Goal: Navigation & Orientation: Understand site structure

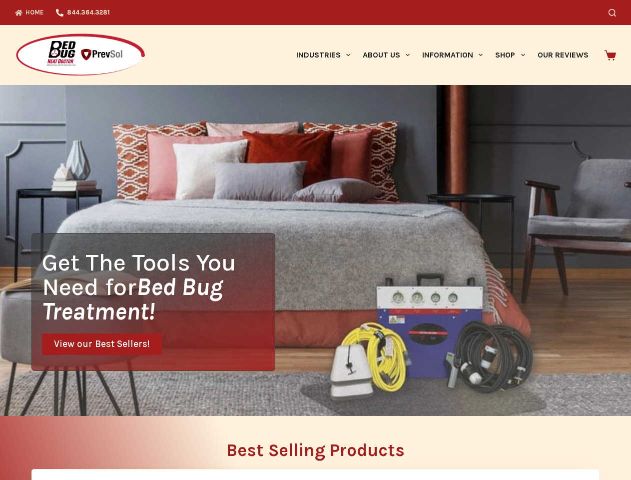
click at [315, 240] on div "Get The Tools You Need for Bed Bug Treatment! View our Best Sellers!" at bounding box center [315, 250] width 631 height 331
click at [616, 12] on icon "Search" at bounding box center [612, 12] width 7 height 7
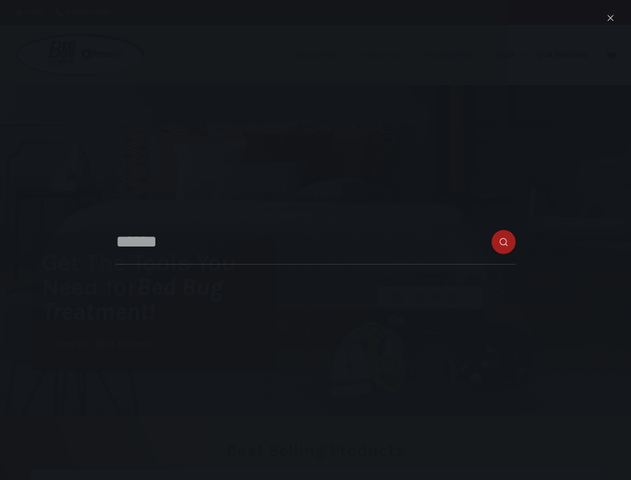
click at [327, 55] on link "Industries" at bounding box center [323, 55] width 66 height 60
click at [390, 55] on link "About Us" at bounding box center [385, 55] width 59 height 60
click at [457, 55] on link "Information" at bounding box center [452, 55] width 73 height 60
click at [514, 55] on link "Shop" at bounding box center [510, 55] width 42 height 60
